Goal: Use online tool/utility: Utilize a website feature to perform a specific function

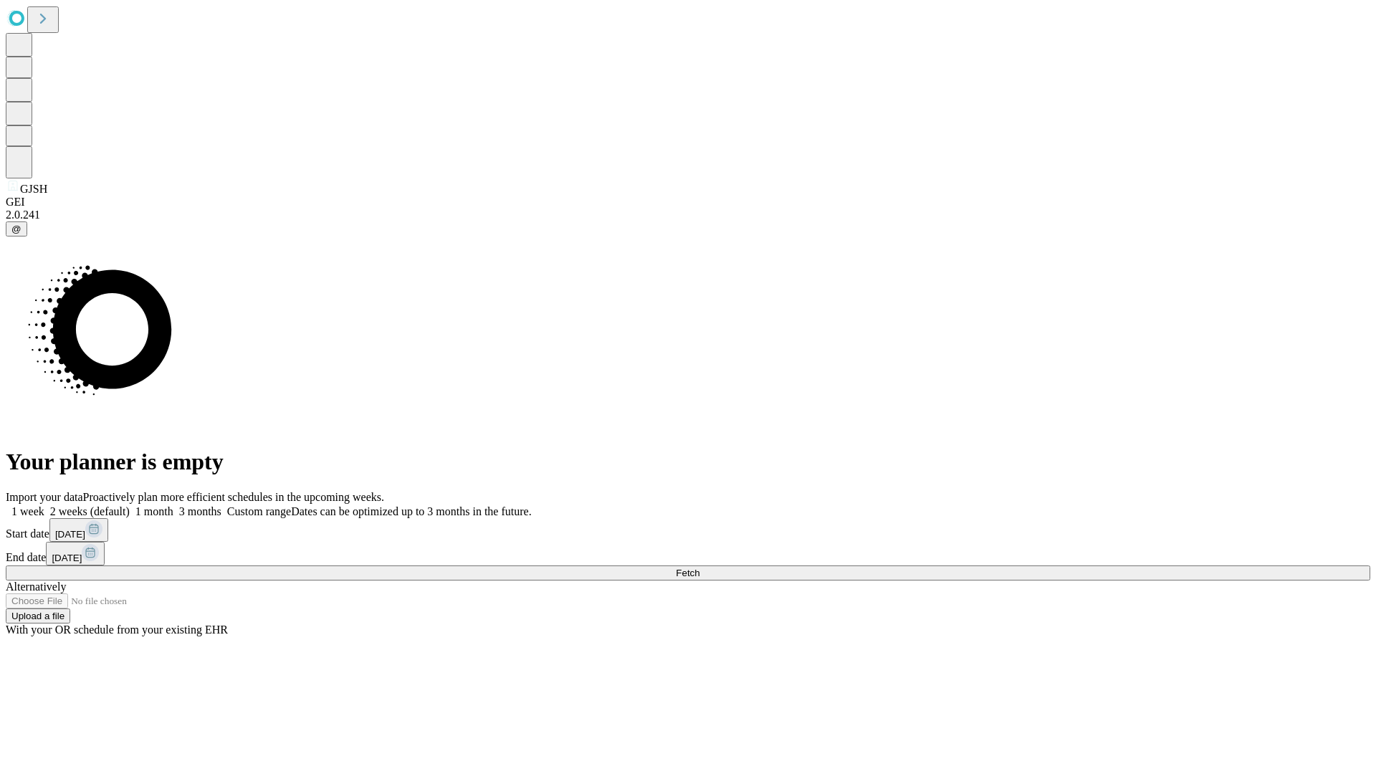
click at [699, 568] on span "Fetch" at bounding box center [688, 573] width 24 height 11
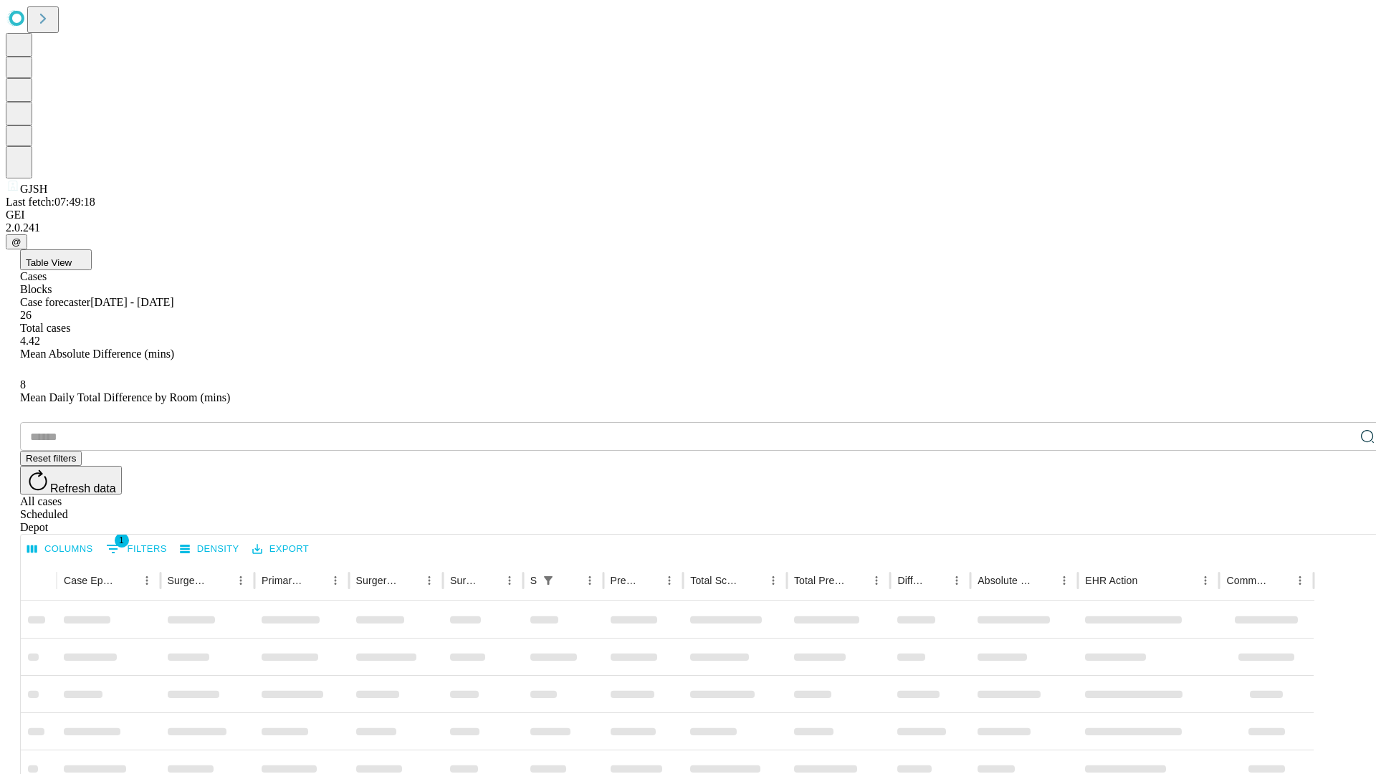
click at [72, 257] on span "Table View" at bounding box center [49, 262] width 46 height 11
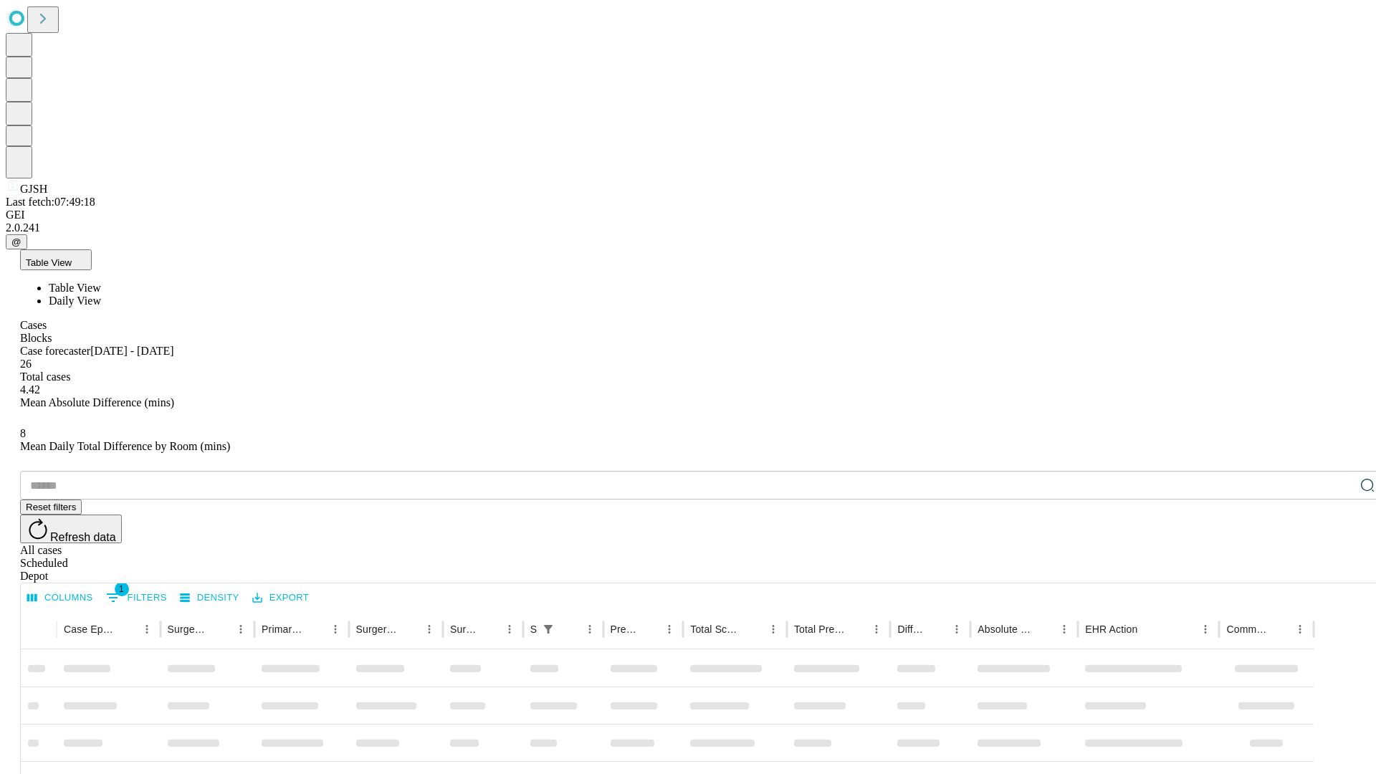
click at [101, 295] on span "Daily View" at bounding box center [75, 301] width 52 height 12
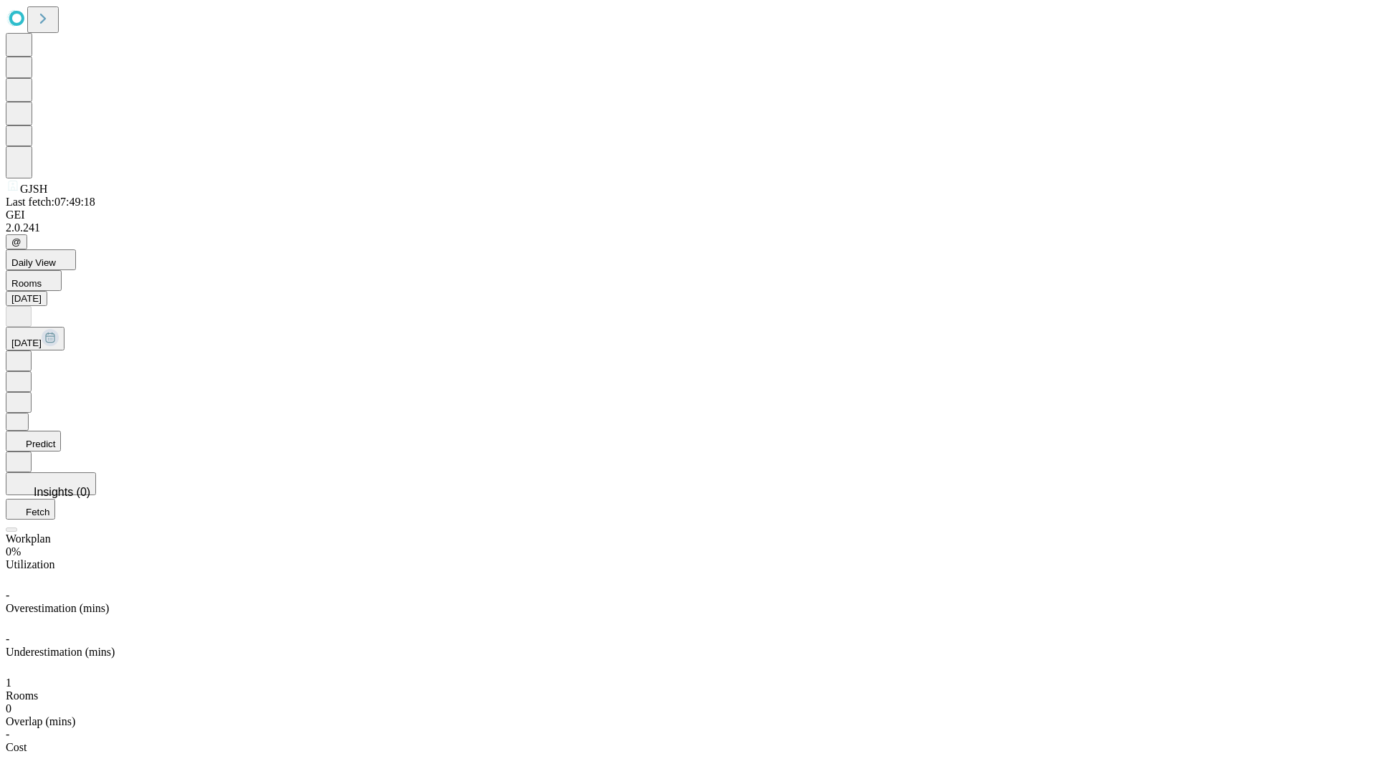
click at [61, 431] on button "Predict" at bounding box center [33, 441] width 55 height 21
